Goal: Task Accomplishment & Management: Complete application form

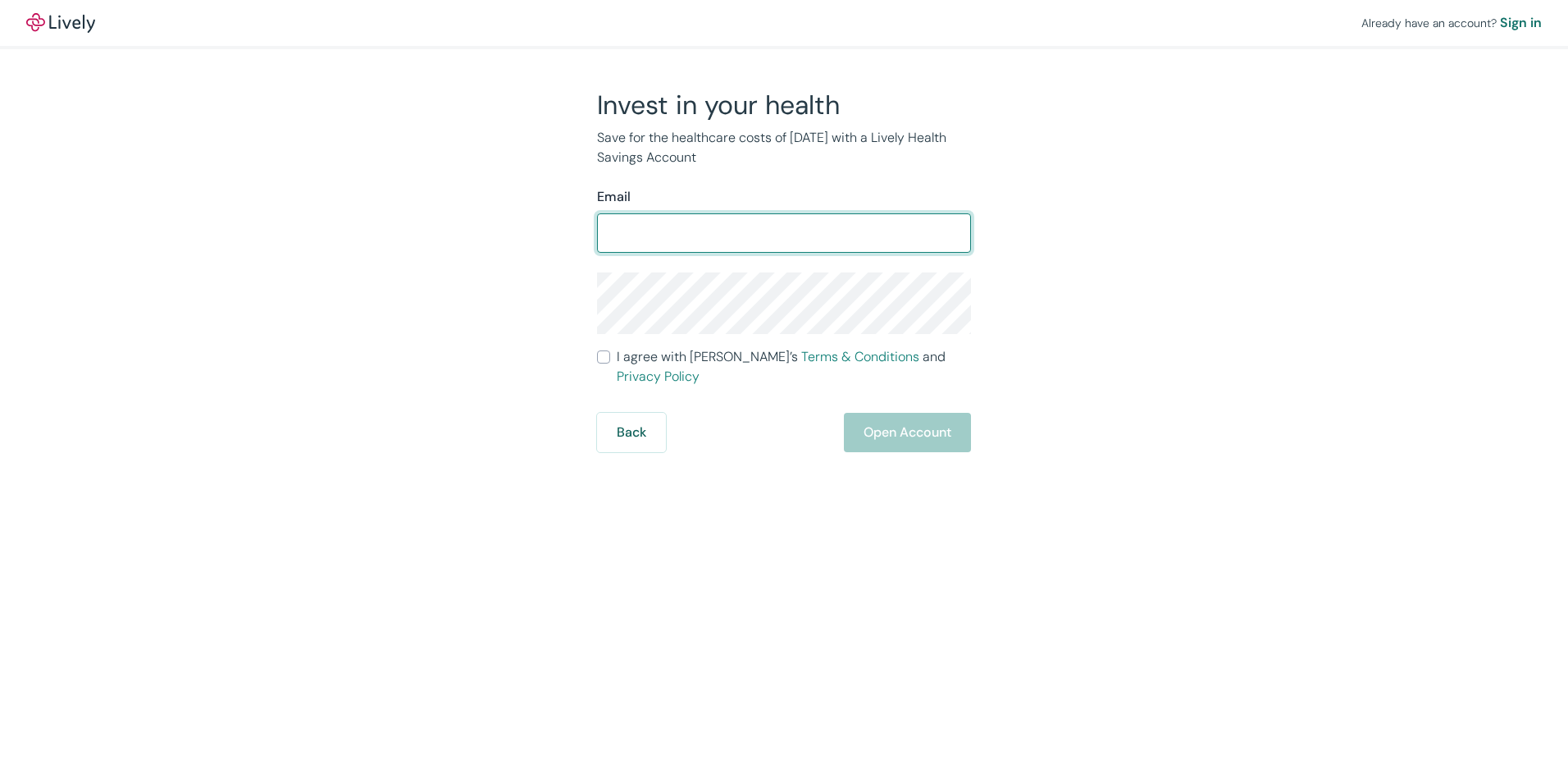
click at [655, 240] on input "Email" at bounding box center [784, 232] width 374 height 33
type input "[EMAIL_ADDRESS][DOMAIN_NAME]"
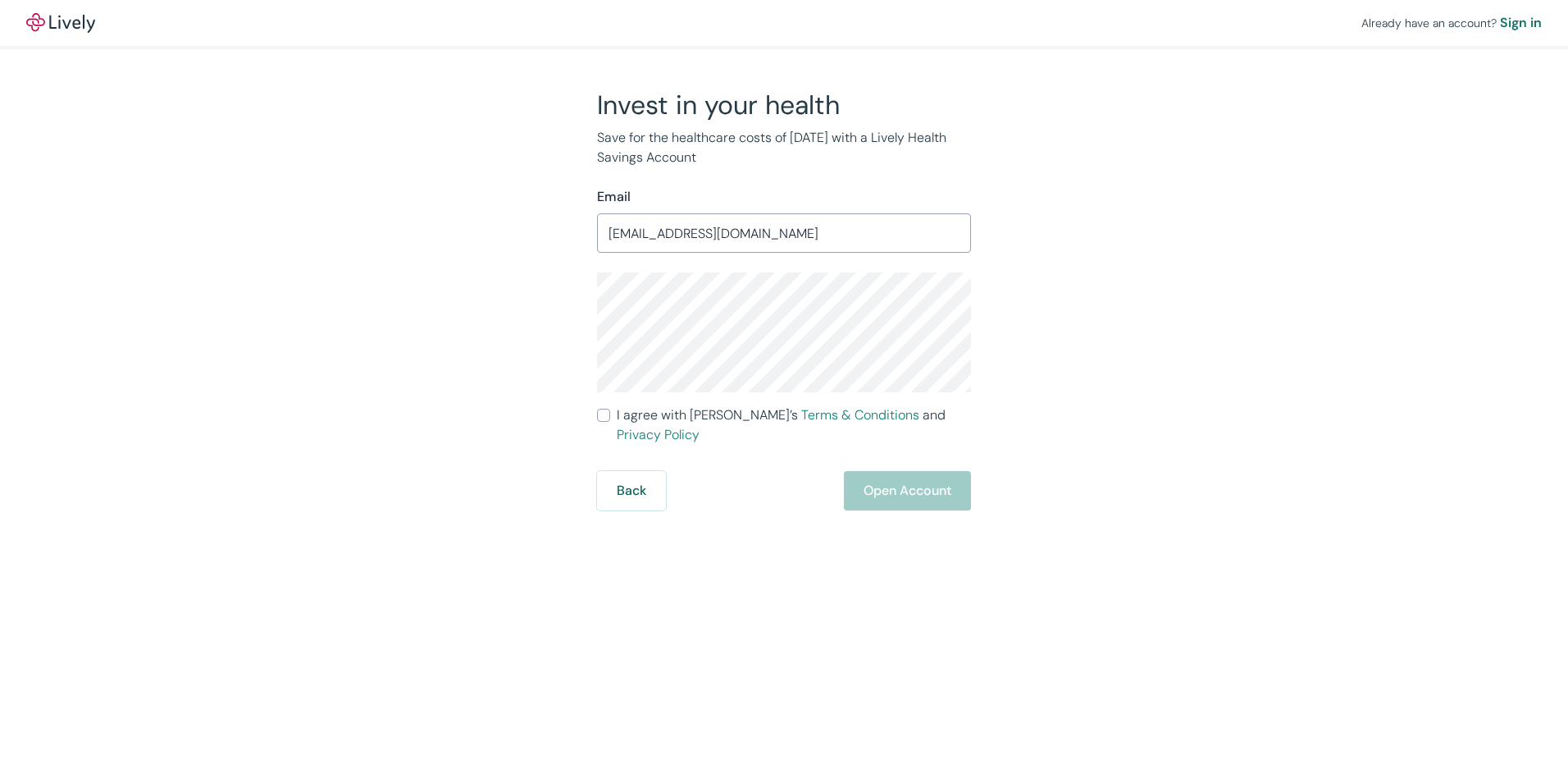
click at [601, 409] on input "I agree with Lively’s Terms & Conditions and Privacy Policy" at bounding box center [603, 415] width 13 height 13
checkbox input "true"
click at [923, 471] on button "Open Account" at bounding box center [907, 490] width 127 height 39
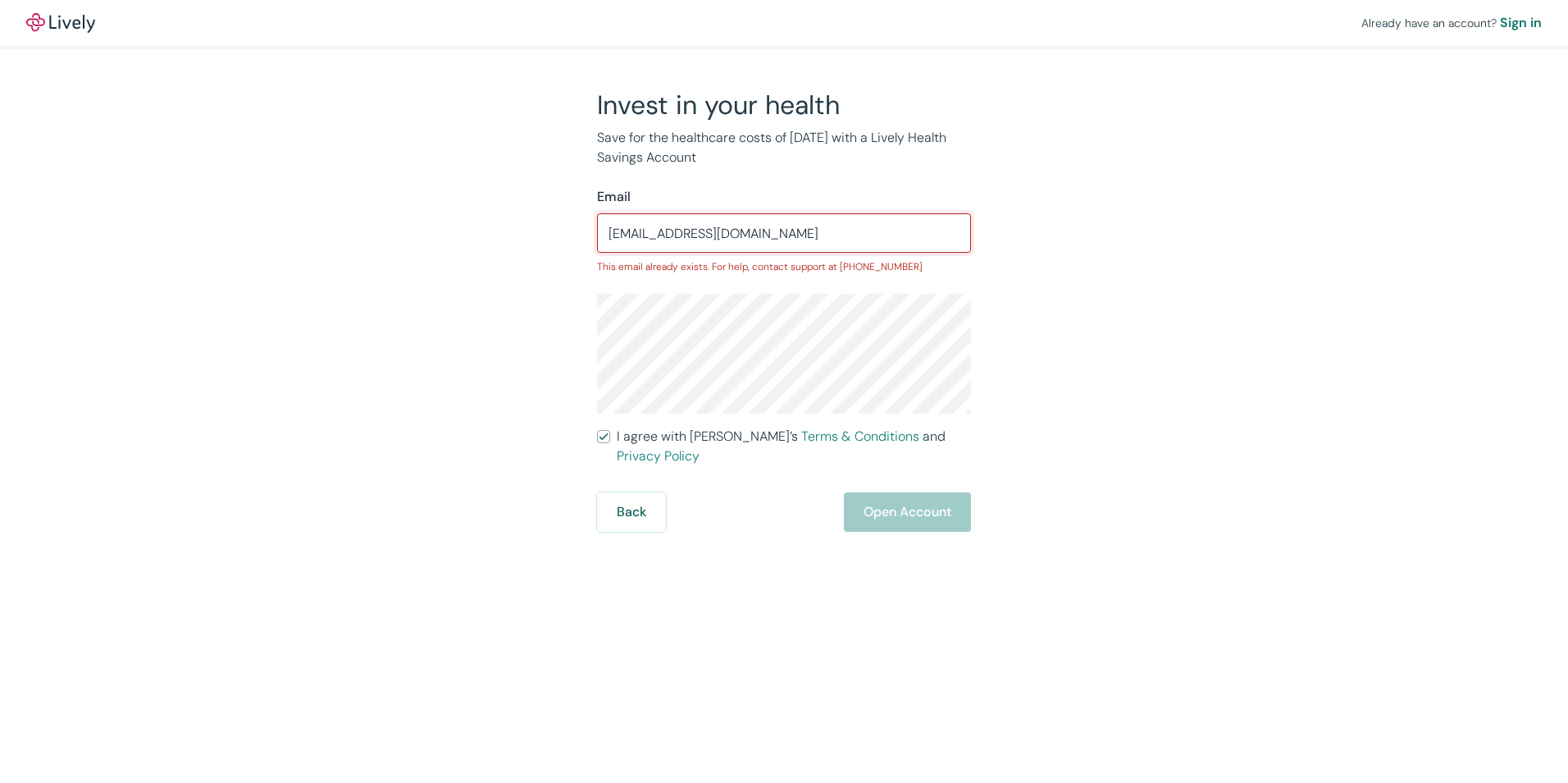
drag, startPoint x: 753, startPoint y: 234, endPoint x: 563, endPoint y: 247, distance: 190.4
click at [563, 247] on div "Invest in your health Save for the healthcare costs of tomorrow with a Lively H…" at bounding box center [773, 310] width 787 height 443
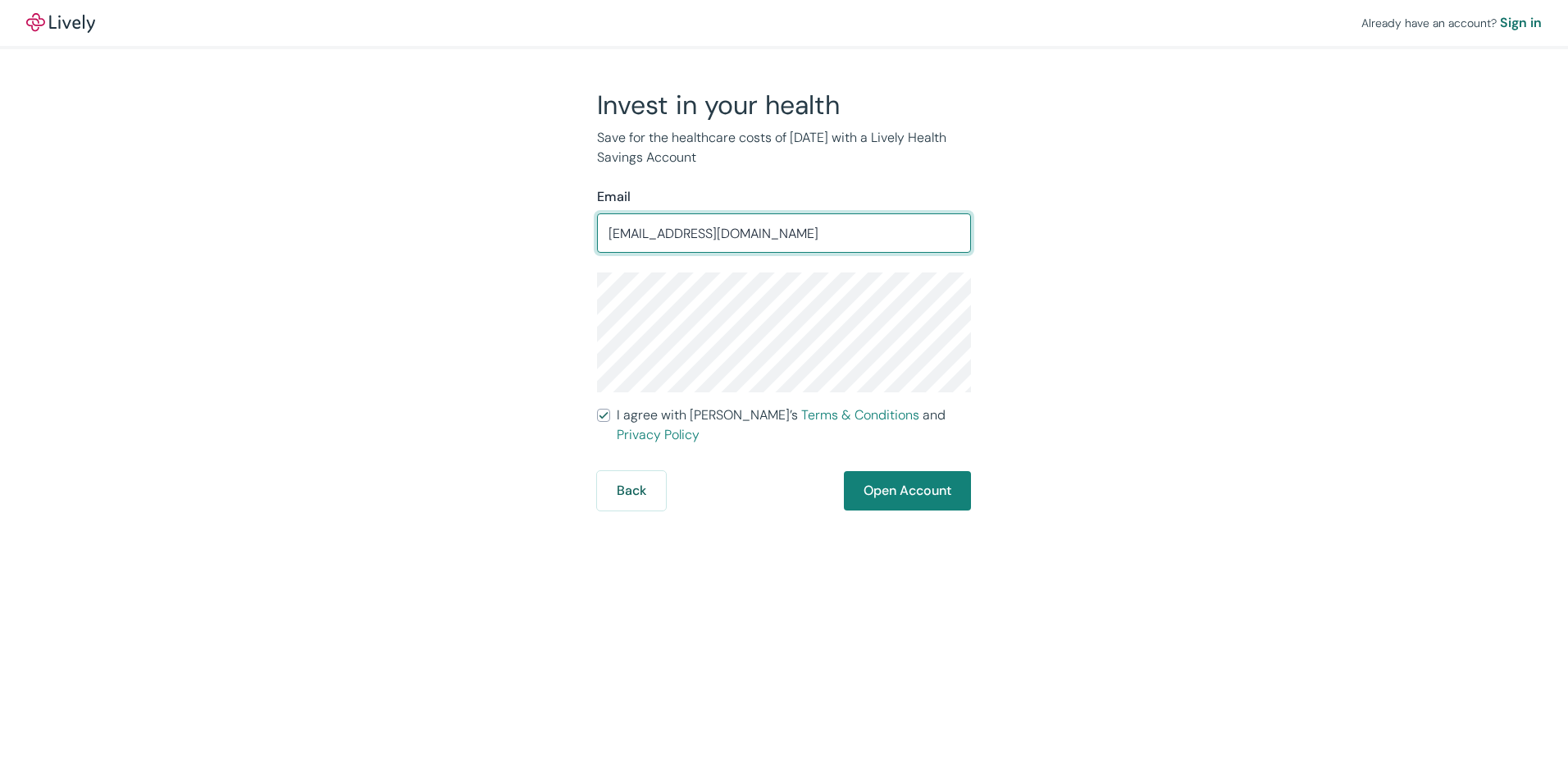
type input "jude1s_19@hotmail.com"
click at [925, 471] on button "Open Account" at bounding box center [907, 490] width 127 height 39
